Goal: Task Accomplishment & Management: Manage account settings

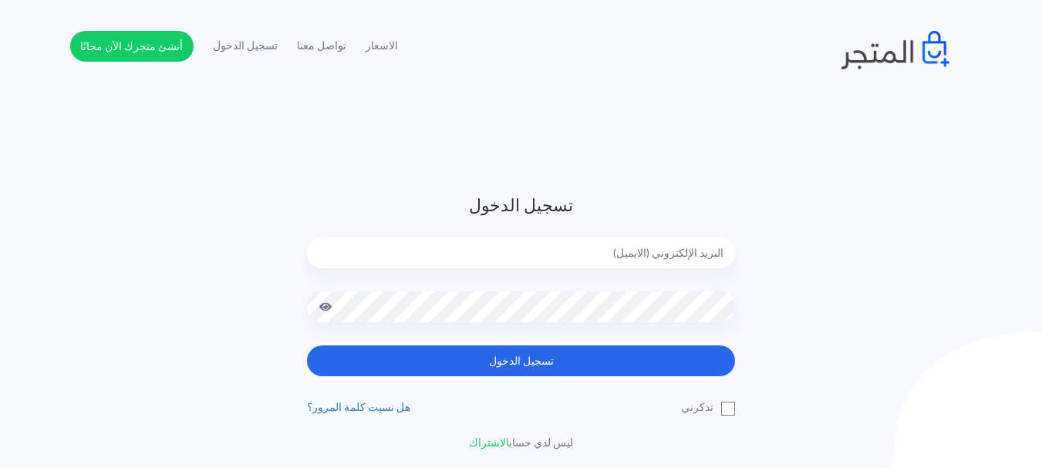
type input "[PERSON_NAME][EMAIL_ADDRESS][DOMAIN_NAME]"
click at [592, 258] on input "[PERSON_NAME][EMAIL_ADDRESS][DOMAIN_NAME]" at bounding box center [521, 253] width 428 height 31
click at [768, 346] on div "تسجيل الدخول [PERSON_NAME][EMAIL_ADDRESS][DOMAIN_NAME] تسجيل الدخول تذكرني ليس …" at bounding box center [521, 322] width 903 height 258
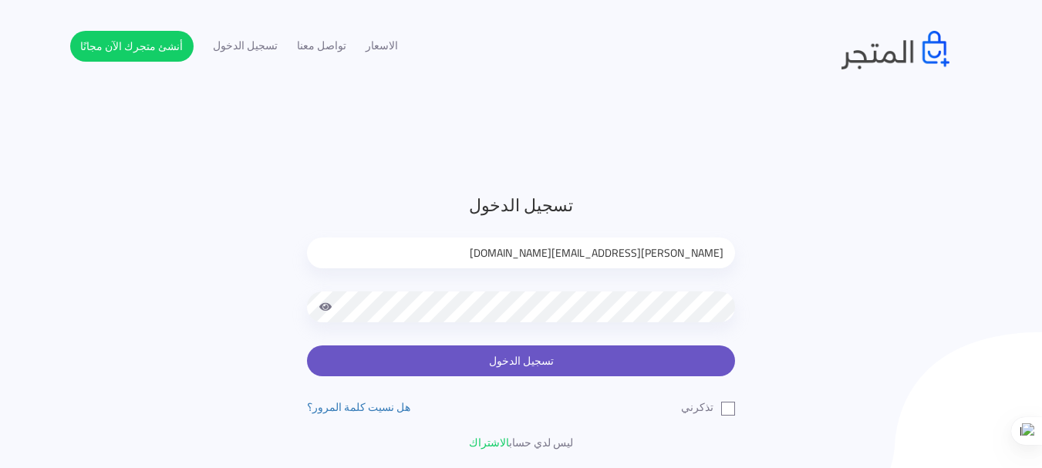
click at [691, 373] on button "تسجيل الدخول" at bounding box center [521, 361] width 428 height 31
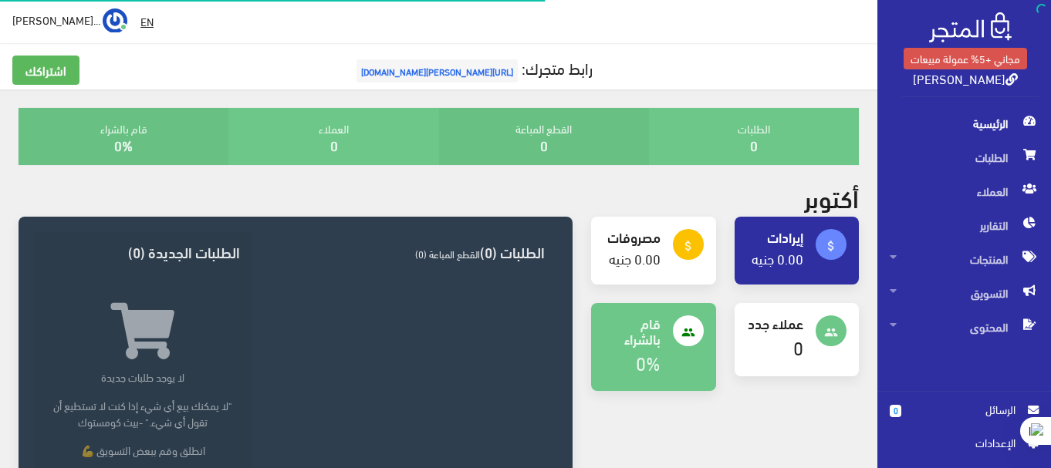
click at [448, 78] on span "https://badawy.almatjar.store" at bounding box center [436, 70] width 161 height 23
